Goal: Go to known website: Access a specific website the user already knows

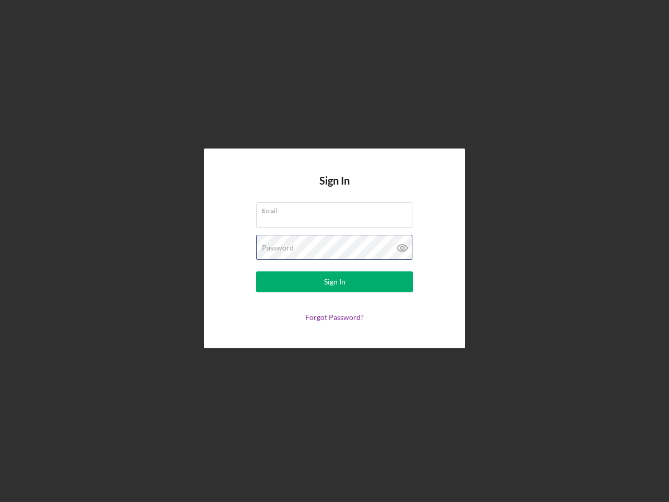
click at [335, 251] on div "Password" at bounding box center [334, 248] width 157 height 26
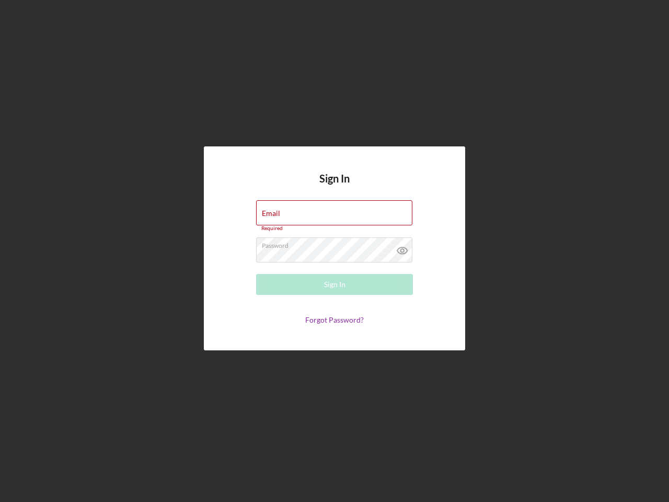
click at [403, 248] on icon at bounding box center [402, 250] width 26 height 26
